Goal: Task Accomplishment & Management: Use online tool/utility

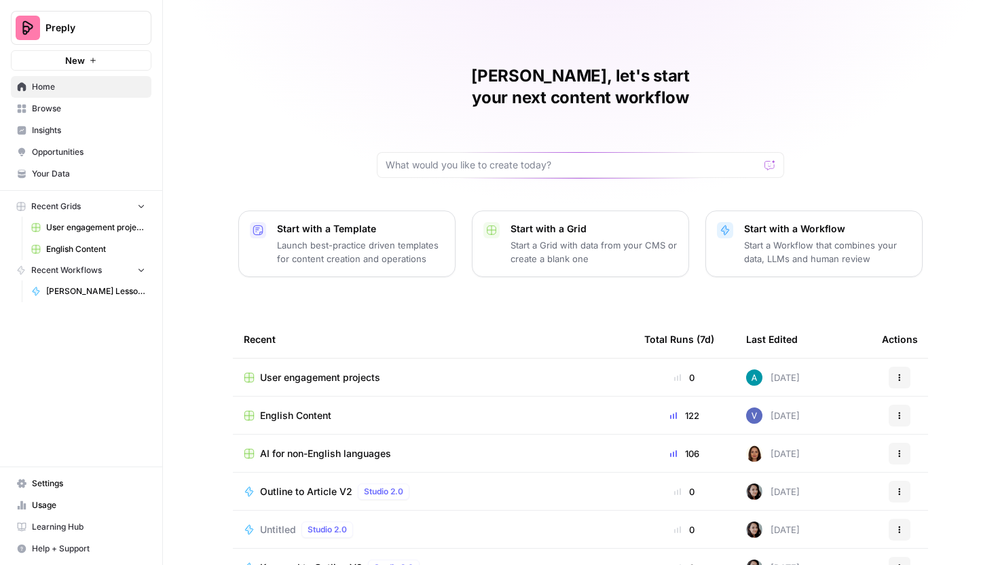
click at [350, 371] on span "User engagement projects" at bounding box center [320, 378] width 120 height 14
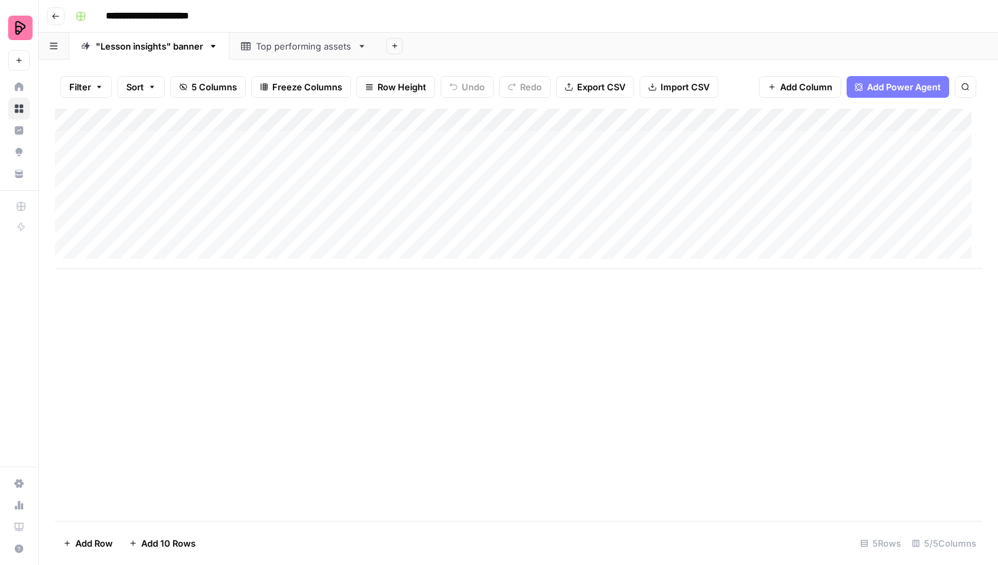
click at [299, 47] on div "Top performing assets" at bounding box center [304, 46] width 96 height 14
click at [121, 48] on div ""Lesson insights" banner" at bounding box center [149, 46] width 107 height 14
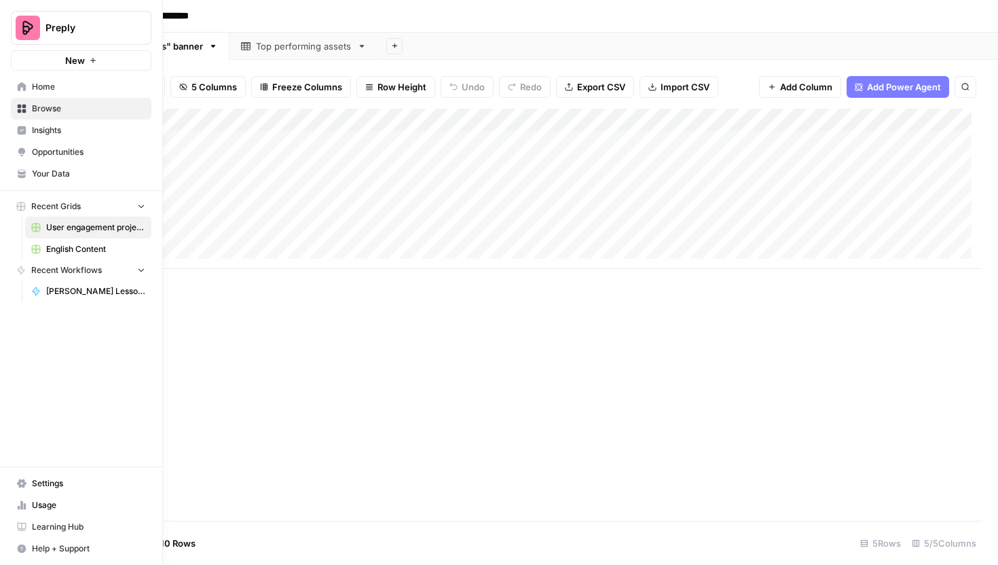
click at [67, 295] on span "[PERSON_NAME] Lesson Insights Insertion" at bounding box center [95, 291] width 99 height 12
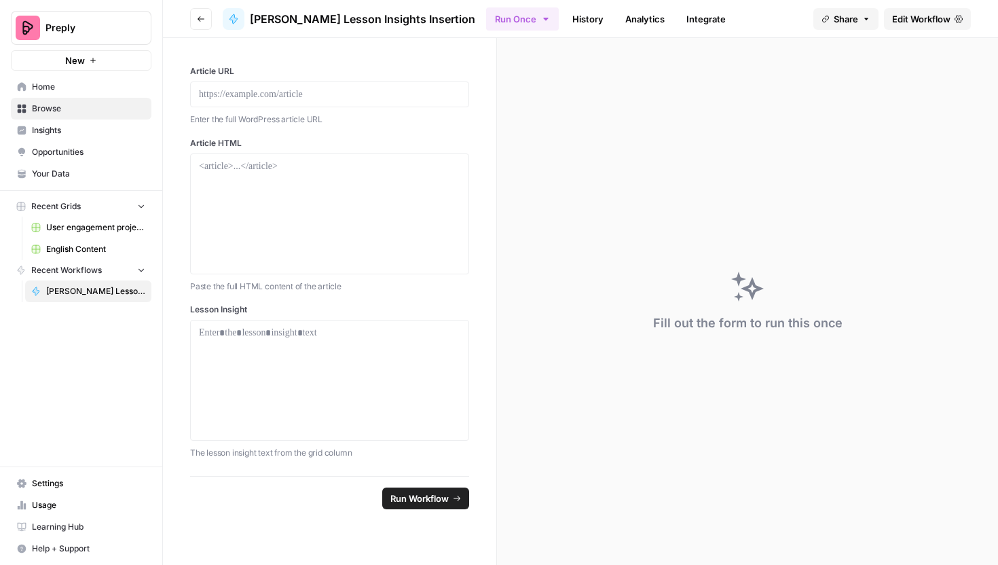
click at [914, 25] on link "Edit Workflow" at bounding box center [927, 19] width 87 height 22
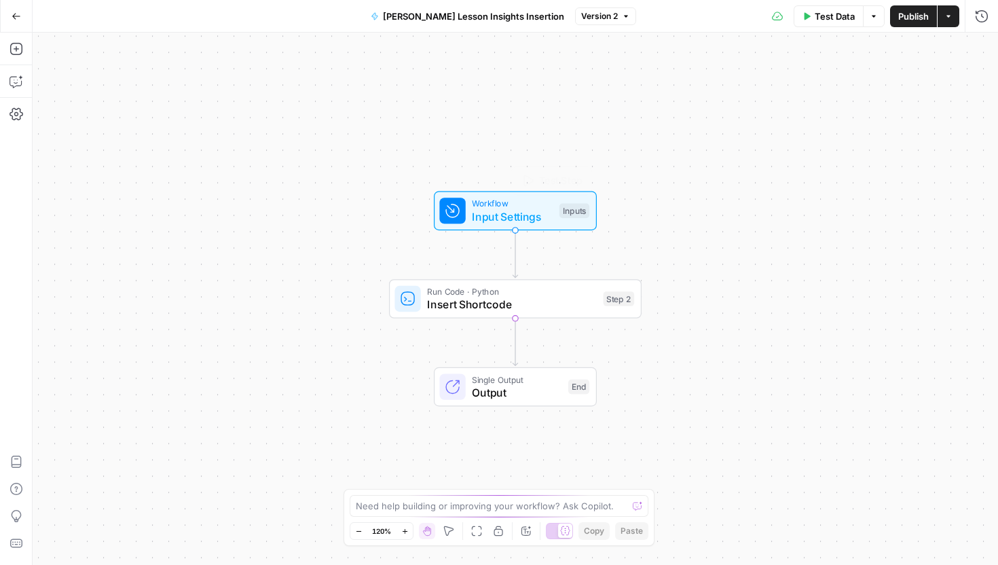
click at [537, 210] on span "Input Settings" at bounding box center [512, 216] width 81 height 16
click at [544, 303] on span "Insert Shortcode" at bounding box center [512, 304] width 170 height 16
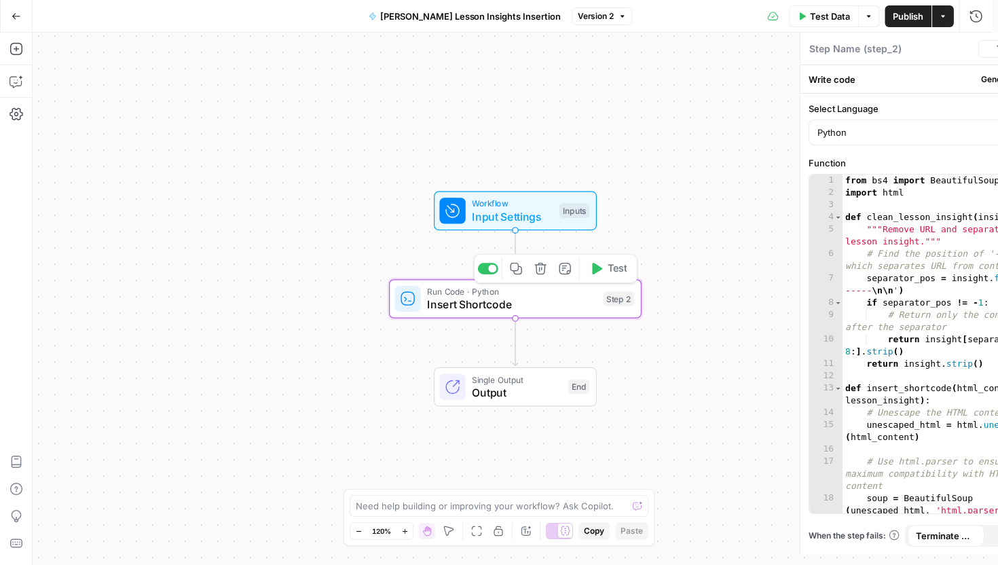
type textarea "Insert Shortcode"
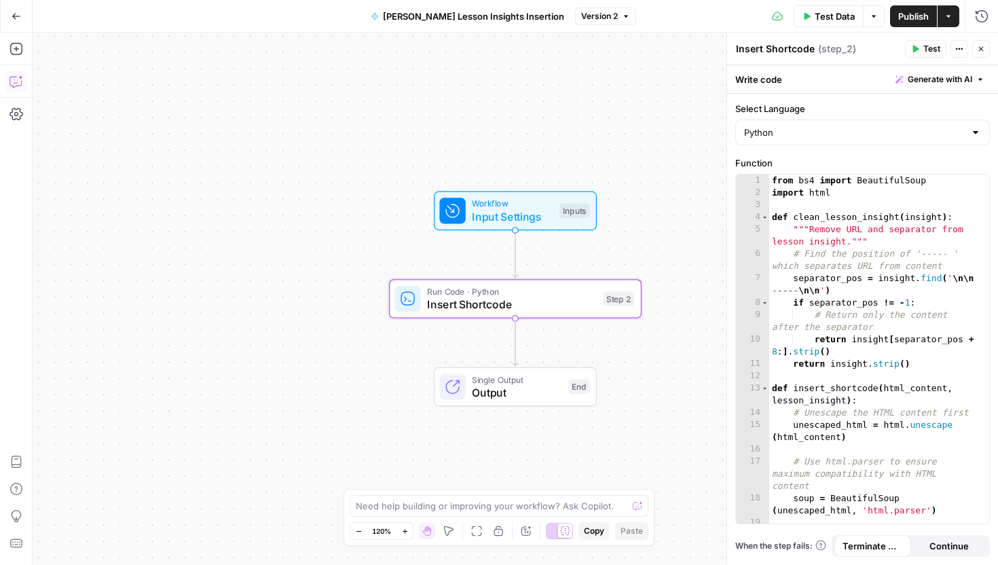
click at [14, 81] on icon "button" at bounding box center [17, 82] width 14 height 14
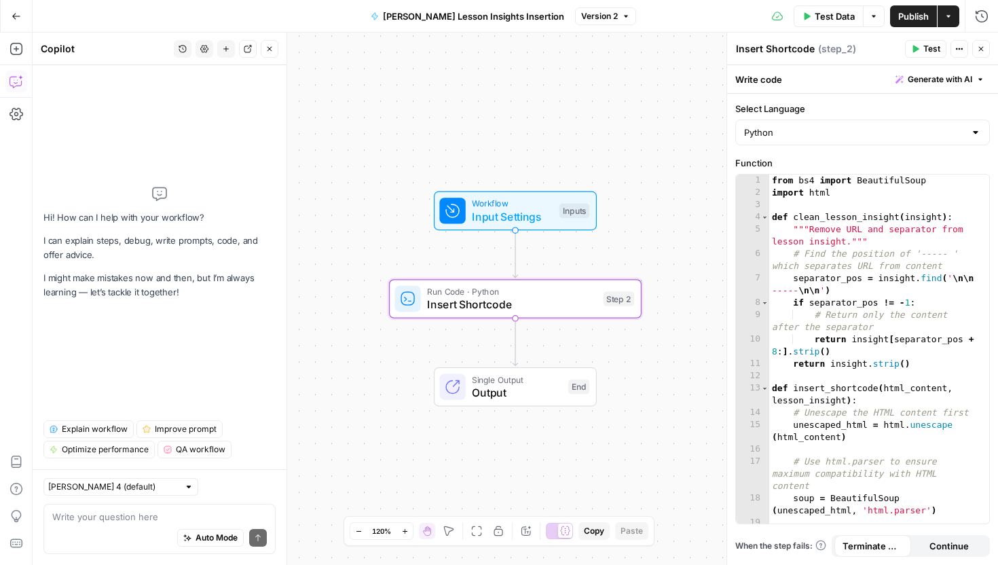
click at [112, 521] on textarea at bounding box center [159, 517] width 214 height 14
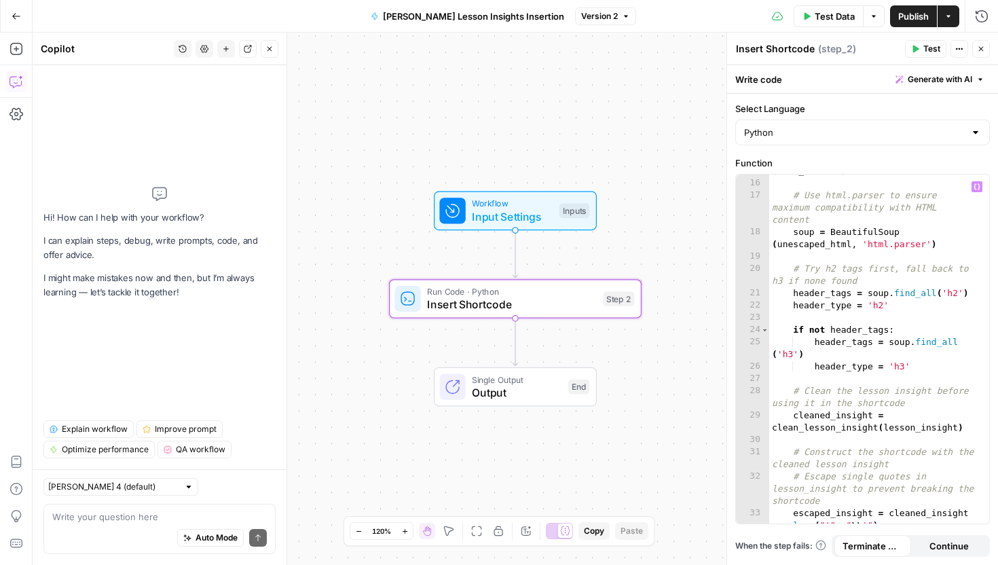
scroll to position [268, 0]
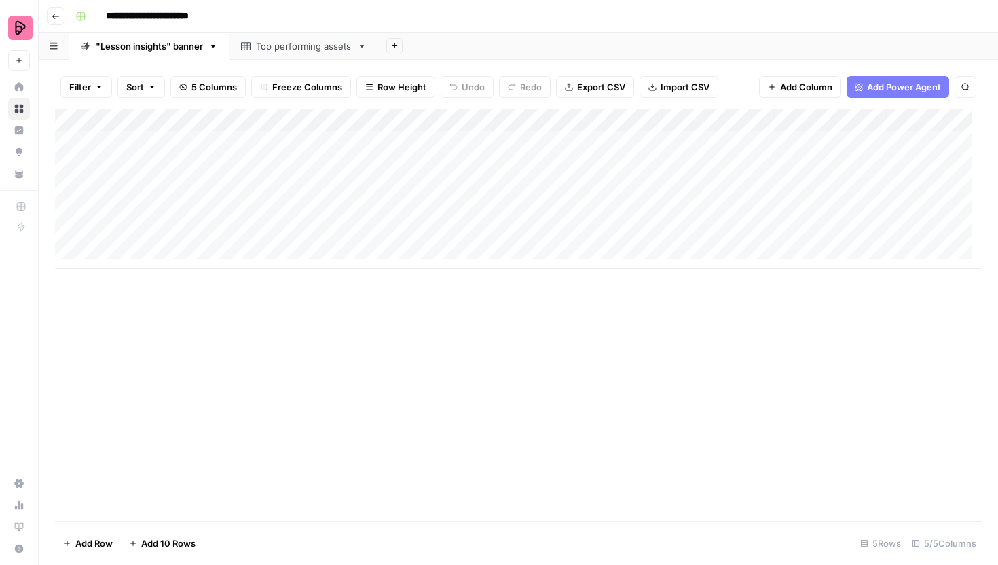
click at [297, 49] on div "Top performing assets" at bounding box center [304, 46] width 96 height 14
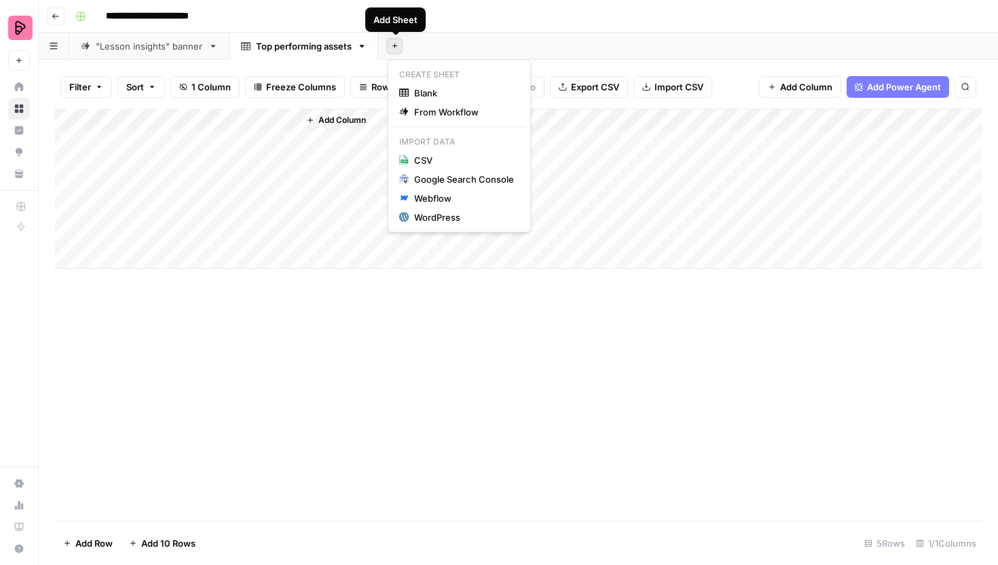
click at [397, 47] on icon "button" at bounding box center [394, 45] width 7 height 7
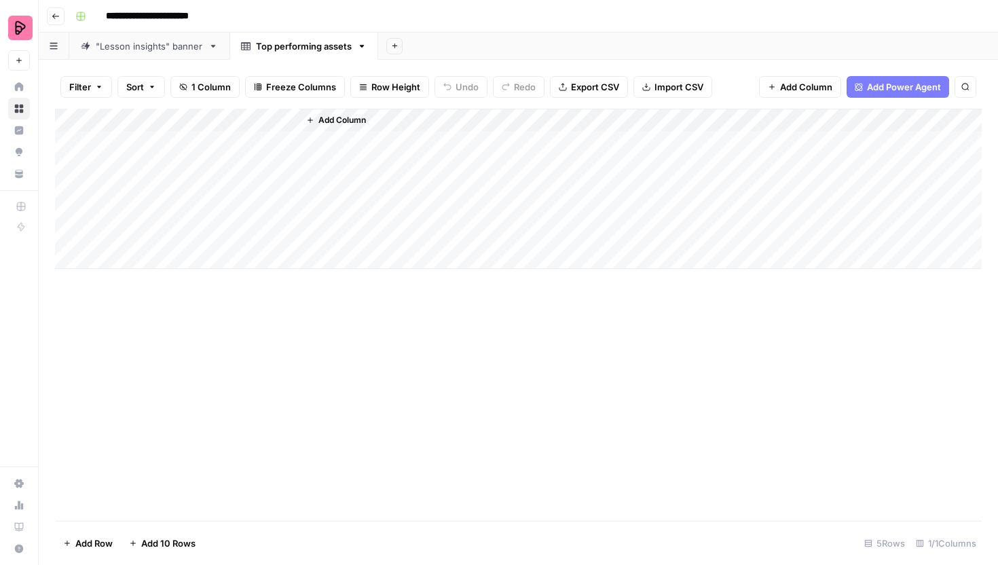
click at [397, 47] on icon "button" at bounding box center [394, 45] width 7 height 7
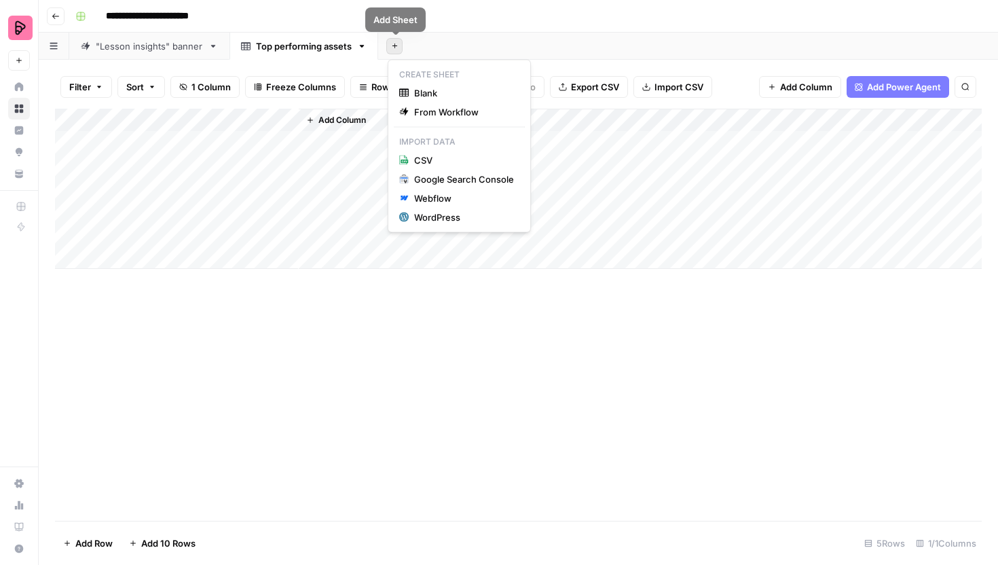
click at [394, 42] on icon "button" at bounding box center [394, 45] width 7 height 7
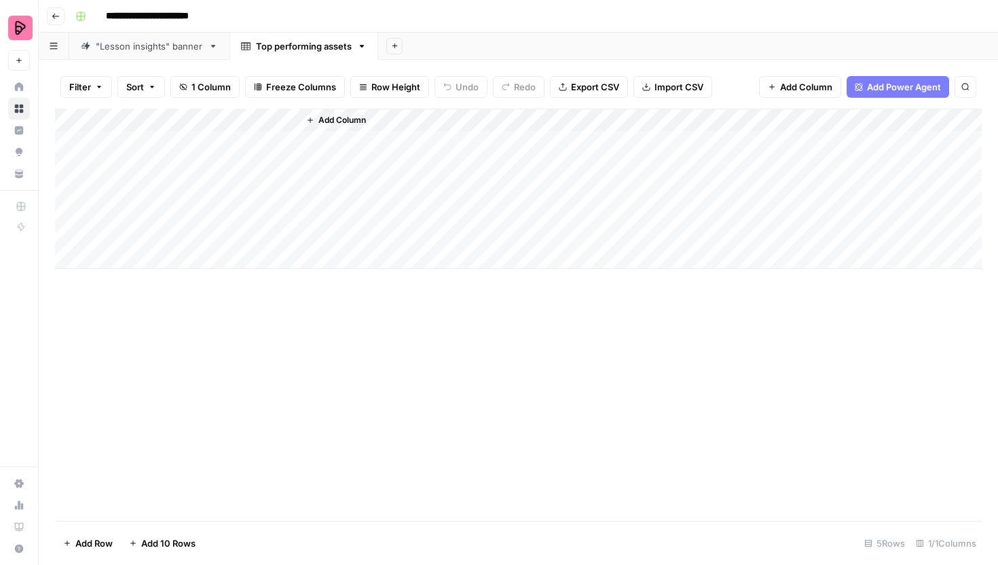
click at [391, 47] on button "Add Sheet" at bounding box center [394, 46] width 16 height 16
click at [436, 94] on span "Blank" at bounding box center [464, 93] width 100 height 14
click at [414, 48] on div "Blank" at bounding box center [416, 46] width 23 height 14
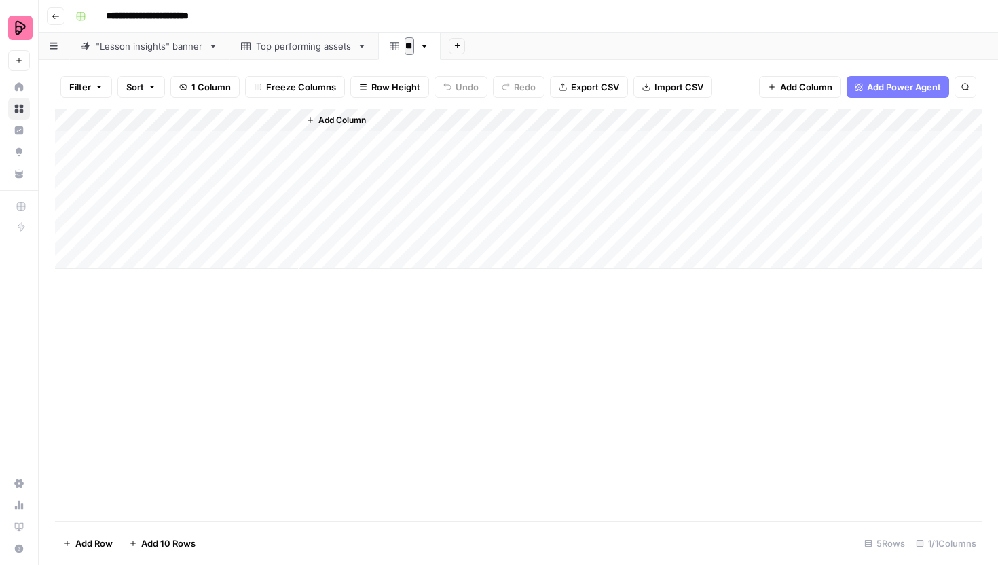
type input "*"
type input "*********"
click at [419, 367] on div "Add Column" at bounding box center [518, 315] width 927 height 412
